Goal: Information Seeking & Learning: Understand process/instructions

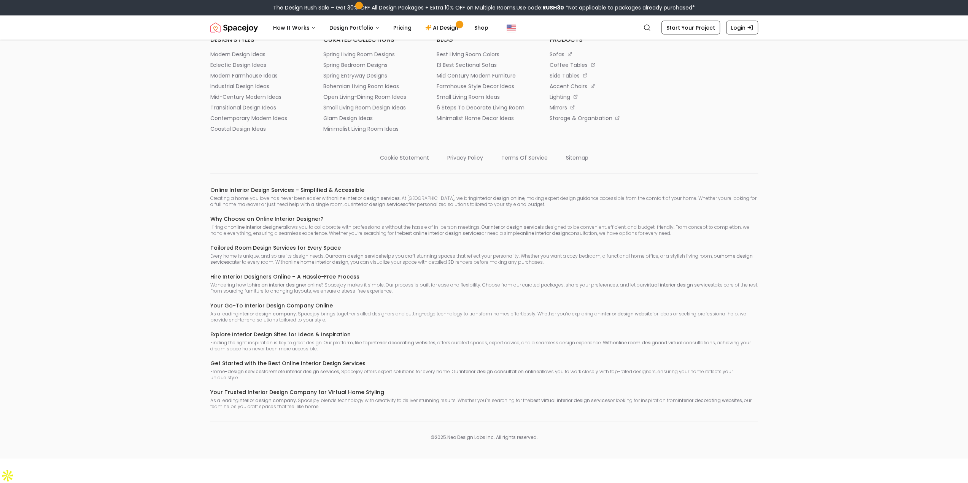
click at [183, 275] on footer "Spacejoy is an online interior design platform that helps you create a personal…" at bounding box center [484, 186] width 968 height 546
click at [735, 132] on div "Spacejoy is an online interior design platform that helps you create a personal…" at bounding box center [484, 32] width 548 height 201
click at [424, 194] on h6 "Online Interior Design Services – Simplified & Accessible" at bounding box center [484, 190] width 548 height 8
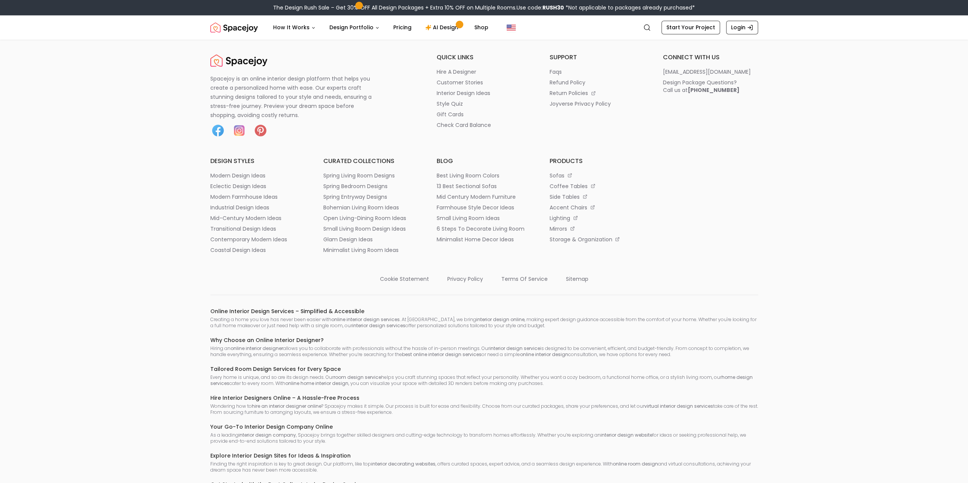
scroll to position [4028, 0]
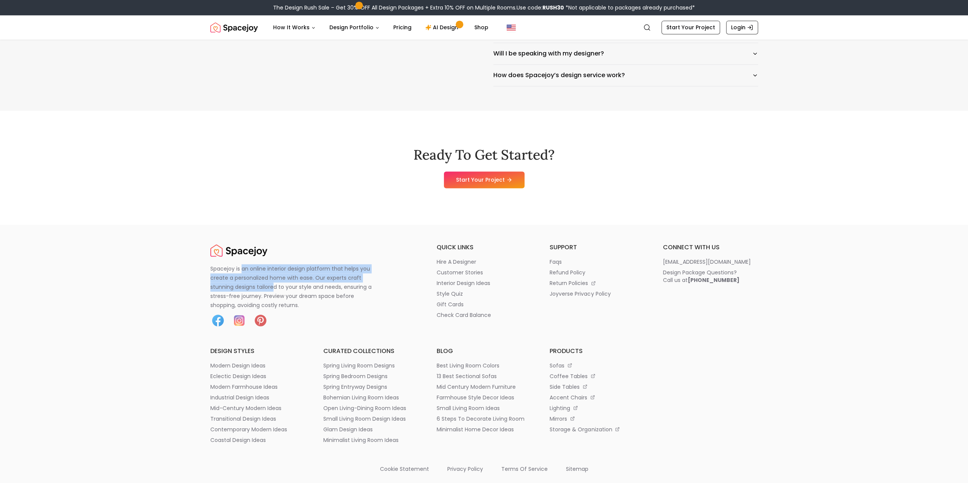
drag, startPoint x: 243, startPoint y: 363, endPoint x: 274, endPoint y: 385, distance: 38.2
click at [274, 310] on p "Spacejoy is an online interior design platform that helps you create a personal…" at bounding box center [295, 287] width 170 height 46
drag, startPoint x: 367, startPoint y: 303, endPoint x: 596, endPoint y: 178, distance: 261.8
click at [368, 225] on div "Ready To Get Started? Start Your Project" at bounding box center [484, 168] width 548 height 114
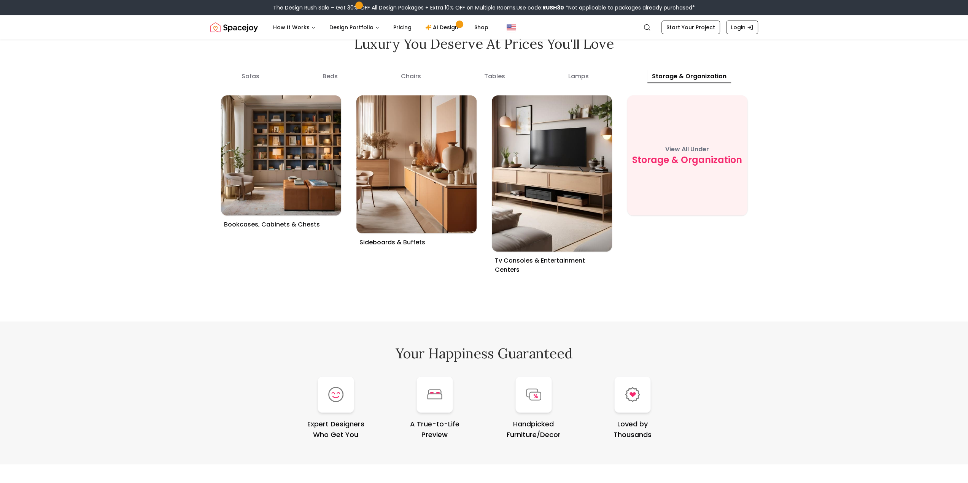
scroll to position [2811, 0]
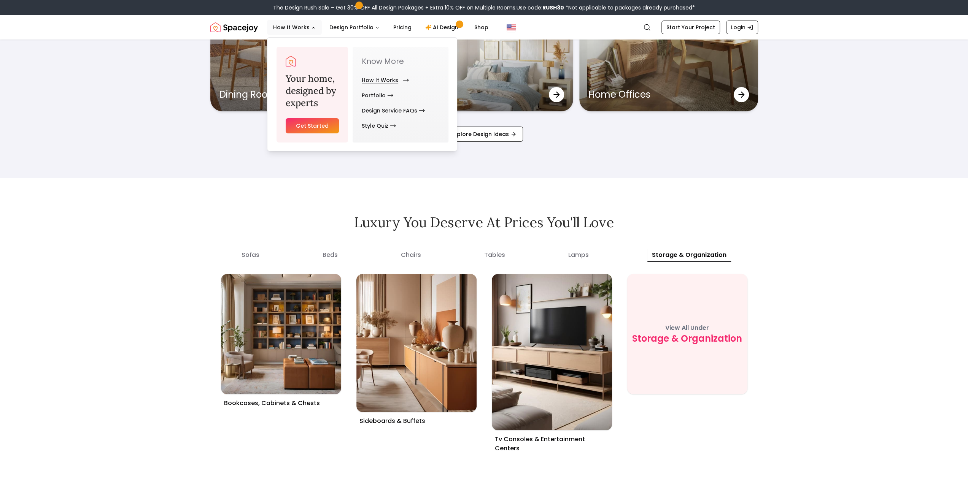
click at [374, 78] on link "How It Works" at bounding box center [384, 80] width 44 height 15
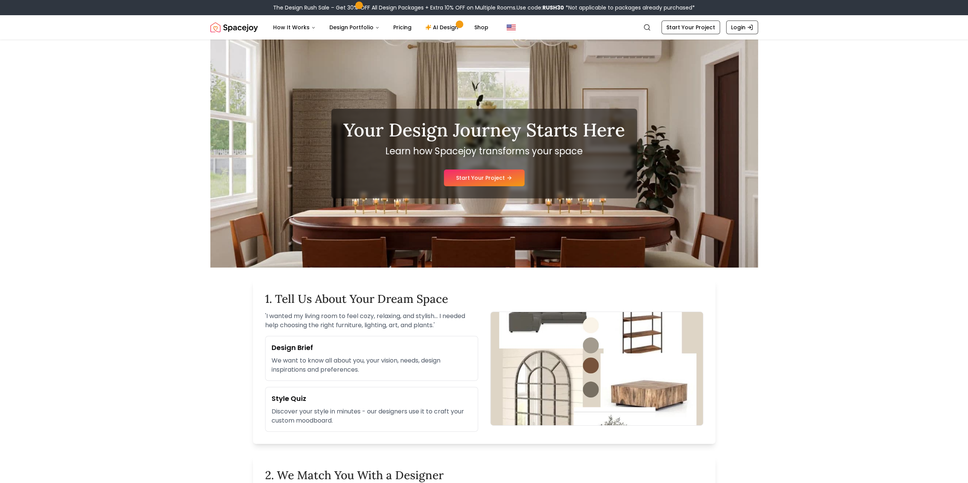
click at [220, 26] on img "Spacejoy" at bounding box center [234, 27] width 48 height 15
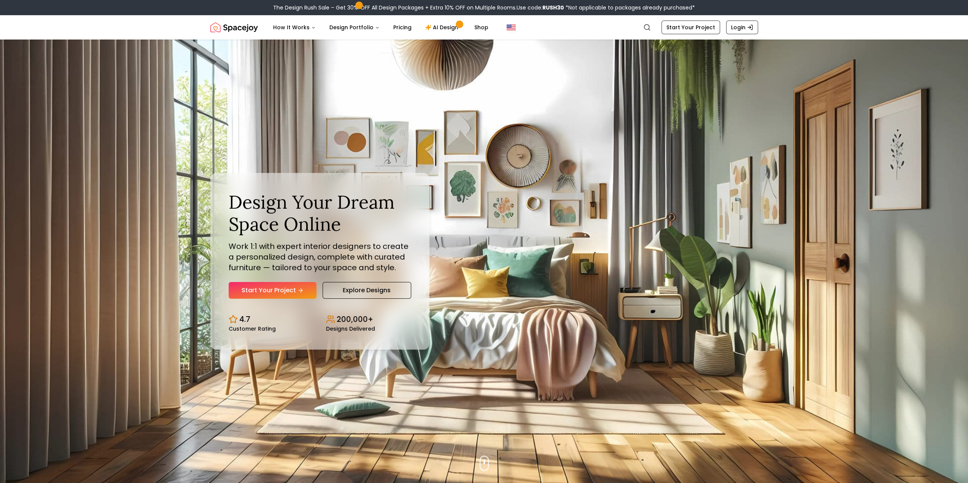
click at [125, 26] on header "Spacejoy Search How It Works Design Portfolio Pricing AI Design Shop Search Sta…" at bounding box center [484, 27] width 968 height 24
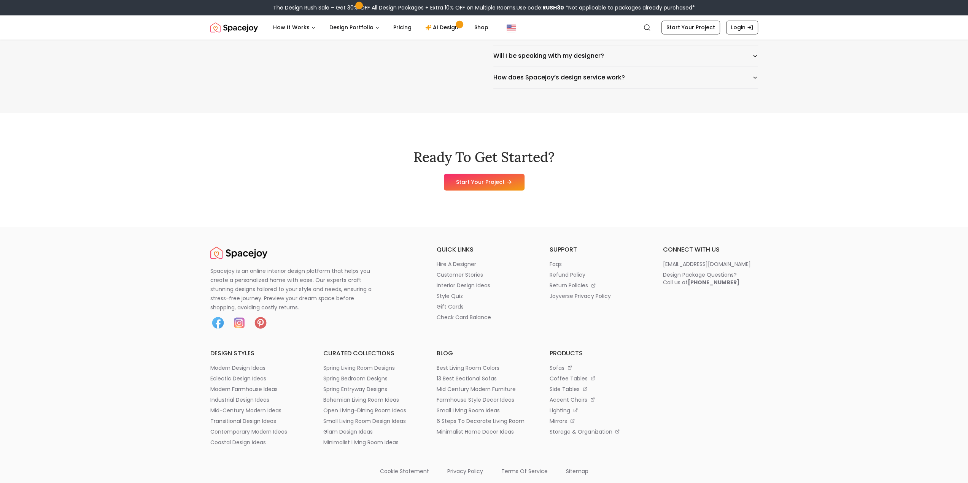
scroll to position [4036, 0]
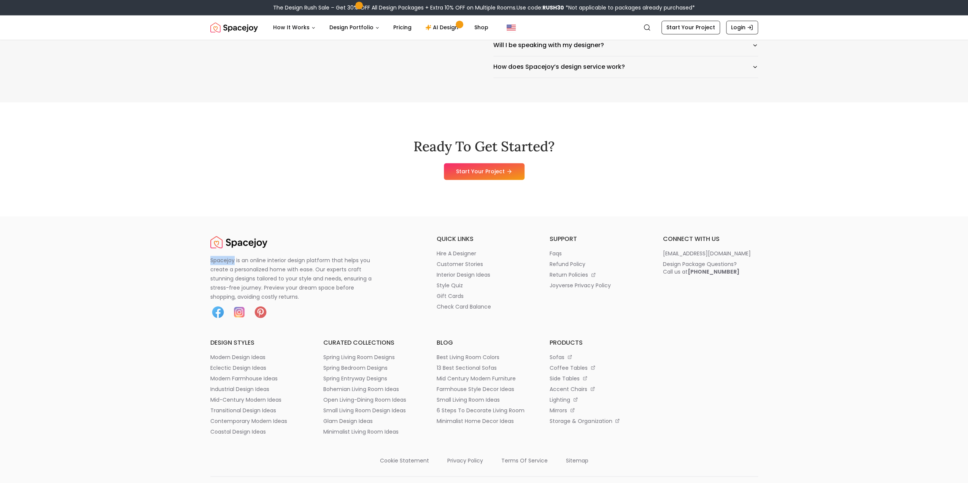
drag, startPoint x: 210, startPoint y: 354, endPoint x: 234, endPoint y: 354, distance: 23.2
click at [234, 302] on p "Spacejoy is an online interior design platform that helps you create a personal…" at bounding box center [295, 279] width 170 height 46
